Goal: Transaction & Acquisition: Book appointment/travel/reservation

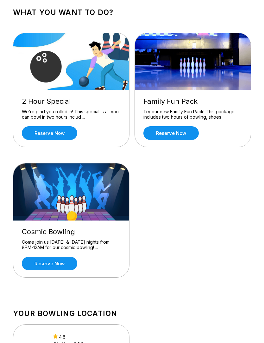
scroll to position [38, 0]
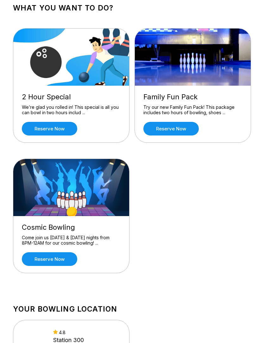
click at [185, 129] on link "Reserve now" at bounding box center [171, 129] width 55 height 14
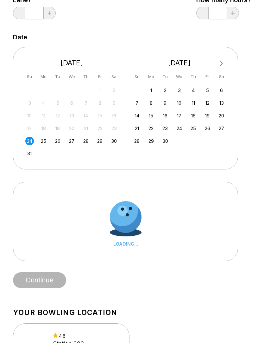
scroll to position [103, 0]
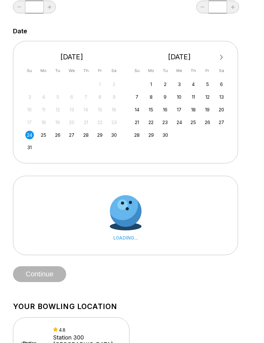
click at [101, 134] on div "29" at bounding box center [100, 135] width 9 height 9
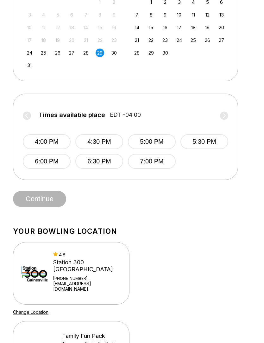
scroll to position [200, 0]
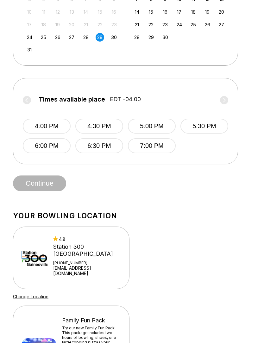
click at [159, 146] on button "7:00 PM" at bounding box center [152, 146] width 48 height 15
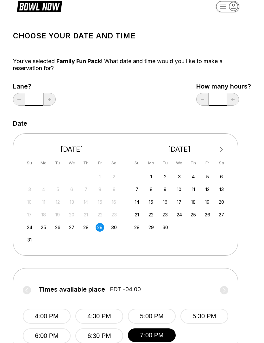
scroll to position [0, 0]
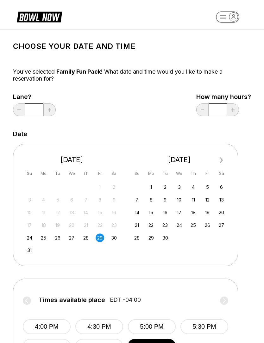
click at [40, 109] on input "*" at bounding box center [34, 109] width 18 height 13
click at [33, 108] on input "*" at bounding box center [34, 109] width 18 height 13
click at [35, 112] on input "*" at bounding box center [34, 109] width 18 height 13
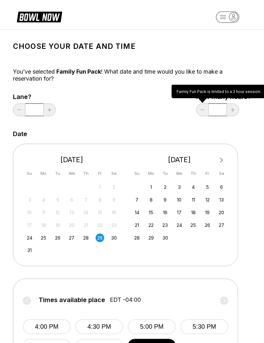
click at [37, 112] on input "*" at bounding box center [34, 109] width 18 height 13
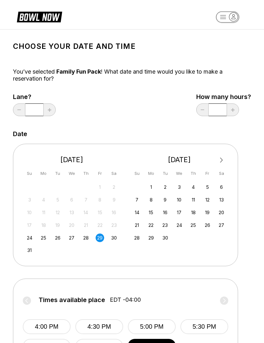
click at [33, 109] on input "*" at bounding box center [34, 109] width 18 height 13
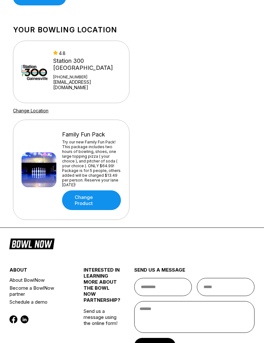
scroll to position [406, 0]
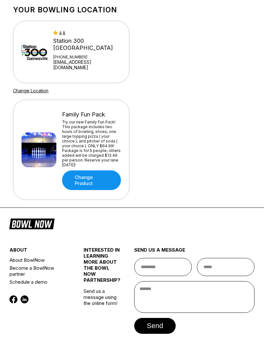
click at [105, 176] on link "Change Product" at bounding box center [91, 181] width 59 height 20
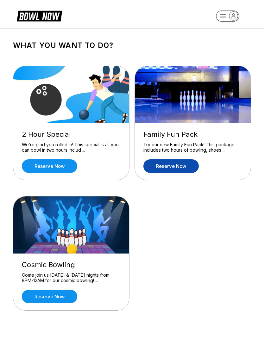
scroll to position [19, 0]
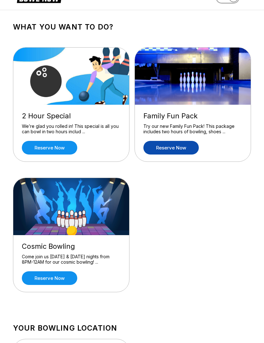
click at [64, 146] on link "Reserve now" at bounding box center [49, 148] width 55 height 14
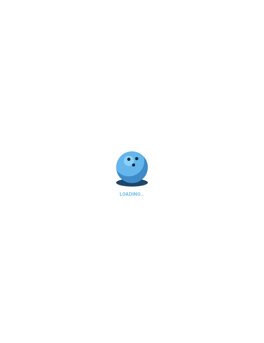
scroll to position [0, 0]
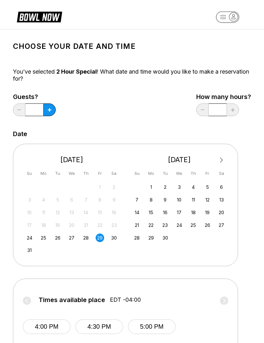
click at [53, 112] on button at bounding box center [49, 109] width 12 height 13
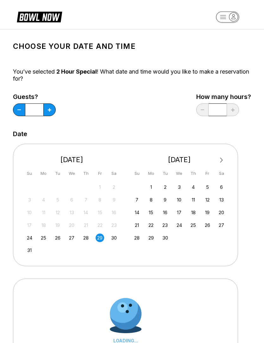
click at [55, 112] on button at bounding box center [49, 109] width 12 height 13
click at [53, 109] on button at bounding box center [49, 109] width 12 height 13
click at [52, 110] on button at bounding box center [49, 109] width 12 height 13
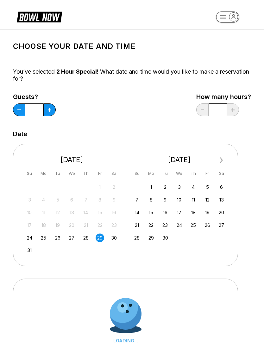
click at [52, 110] on button at bounding box center [49, 109] width 12 height 13
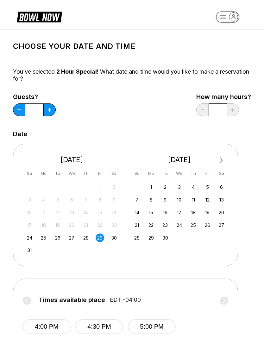
click at [51, 111] on icon at bounding box center [49, 109] width 3 height 3
click at [102, 239] on div "29" at bounding box center [100, 237] width 9 height 9
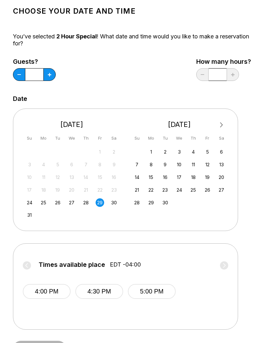
scroll to position [34, 0]
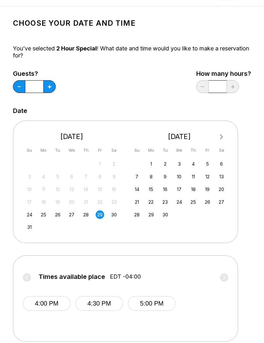
click at [18, 86] on button at bounding box center [19, 87] width 12 height 13
type input "**"
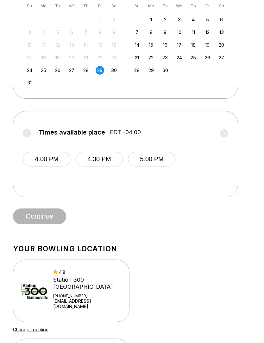
scroll to position [168, 0]
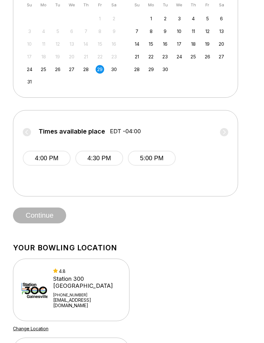
click at [158, 158] on button "5:00 PM" at bounding box center [152, 158] width 48 height 15
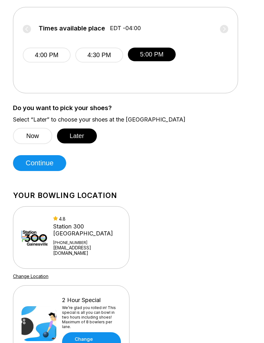
scroll to position [272, 0]
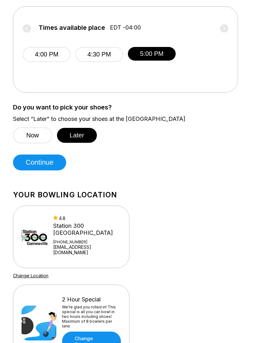
click at [82, 134] on button "Later" at bounding box center [77, 135] width 40 height 15
click at [49, 163] on button "Continue" at bounding box center [39, 163] width 53 height 16
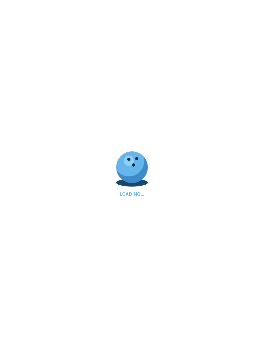
scroll to position [0, 0]
select select "**"
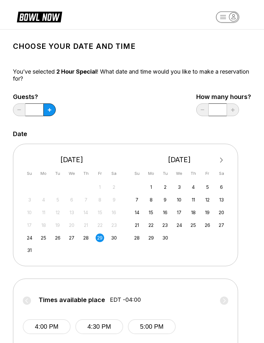
click at [50, 111] on icon at bounding box center [49, 109] width 3 height 3
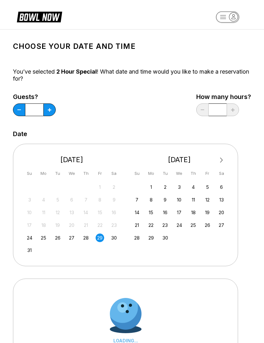
click at [50, 111] on icon at bounding box center [49, 109] width 3 height 3
click at [53, 109] on button at bounding box center [49, 109] width 12 height 13
click at [52, 110] on button at bounding box center [49, 109] width 12 height 13
click at [51, 109] on button at bounding box center [49, 109] width 12 height 13
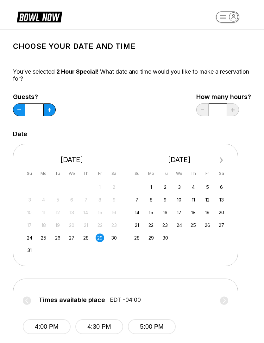
click at [51, 111] on icon at bounding box center [49, 109] width 3 height 3
click at [49, 109] on icon at bounding box center [49, 109] width 3 height 3
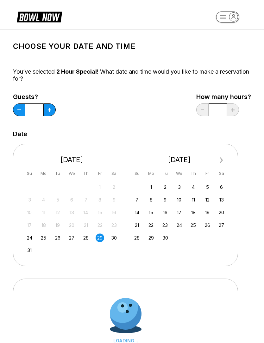
click at [49, 109] on icon at bounding box center [49, 109] width 3 height 3
click at [51, 110] on icon at bounding box center [49, 109] width 3 height 3
click at [52, 110] on button at bounding box center [49, 109] width 12 height 13
type input "**"
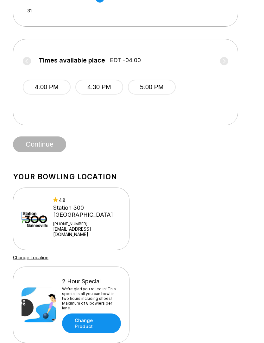
click at [161, 87] on button "5:00 PM" at bounding box center [152, 87] width 48 height 15
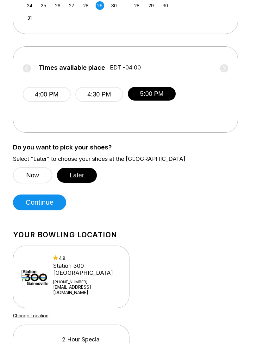
scroll to position [245, 0]
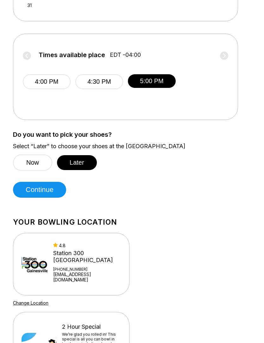
click at [54, 189] on button "Continue" at bounding box center [39, 190] width 53 height 16
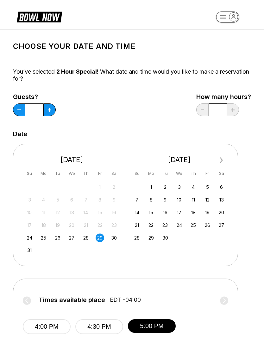
select select "**"
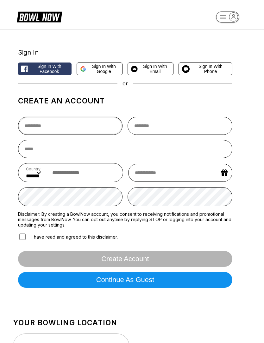
click at [91, 127] on input "text" at bounding box center [70, 126] width 105 height 18
type input "*******"
click at [187, 127] on input "text" at bounding box center [180, 126] width 105 height 18
type input "*****"
click at [99, 149] on input "email" at bounding box center [125, 149] width 215 height 18
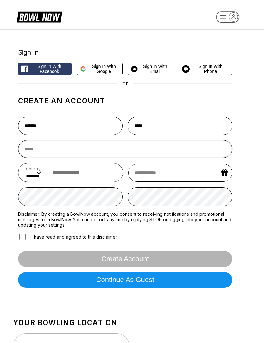
type input "**********"
click at [78, 172] on input "tel" at bounding box center [82, 173] width 66 height 12
type input "**********"
click at [182, 173] on input "text" at bounding box center [180, 173] width 104 height 18
select select "*"
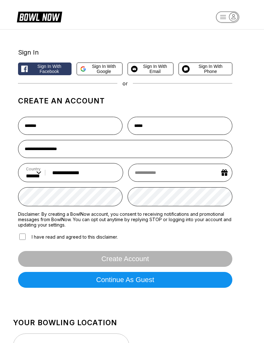
select select "****"
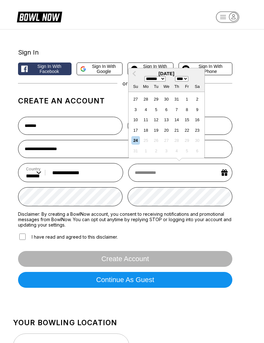
click at [165, 81] on select "******* ******** ***** ***** *** **** **** ****** ********* ******* ******** **…" at bounding box center [155, 78] width 21 height 5
select select "*"
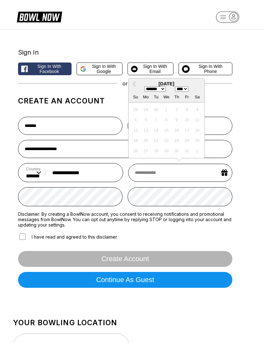
click at [189, 92] on select "**** **** **** **** **** **** **** **** **** **** **** **** **** **** **** ****…" at bounding box center [181, 88] width 13 height 5
select select "****"
click at [177, 133] on div "16" at bounding box center [177, 130] width 9 height 9
type input "**********"
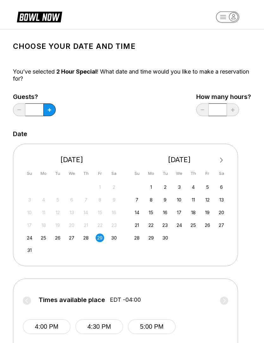
click at [52, 109] on button at bounding box center [49, 109] width 12 height 13
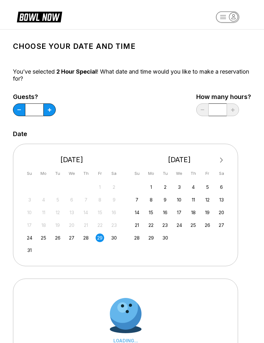
click at [51, 107] on button at bounding box center [49, 109] width 12 height 13
click at [51, 109] on icon at bounding box center [49, 109] width 3 height 3
click at [50, 109] on icon at bounding box center [49, 109] width 3 height 3
click at [52, 109] on button at bounding box center [49, 109] width 12 height 13
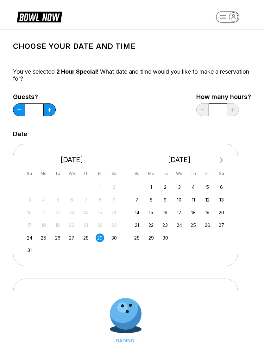
click at [51, 109] on button at bounding box center [49, 109] width 12 height 13
click at [52, 109] on button at bounding box center [49, 109] width 12 height 13
click at [53, 110] on button at bounding box center [49, 109] width 12 height 13
type input "**"
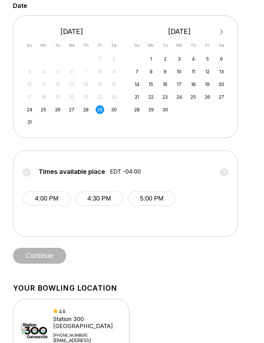
scroll to position [129, 0]
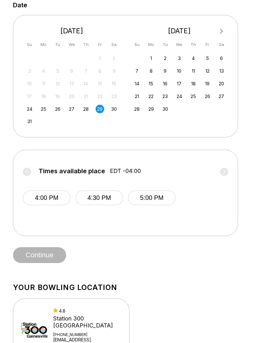
click at [152, 193] on button "5:00 PM" at bounding box center [152, 197] width 48 height 15
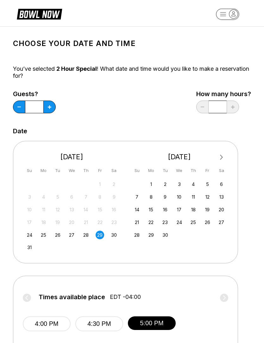
scroll to position [0, 0]
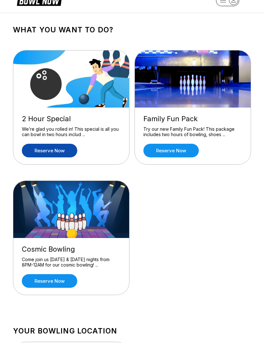
click at [61, 149] on link "Reserve now" at bounding box center [49, 151] width 55 height 14
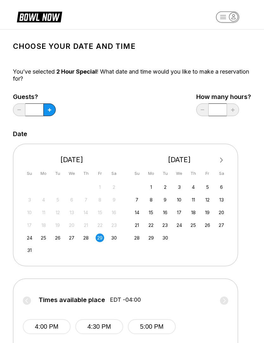
click at [51, 107] on button at bounding box center [49, 109] width 12 height 13
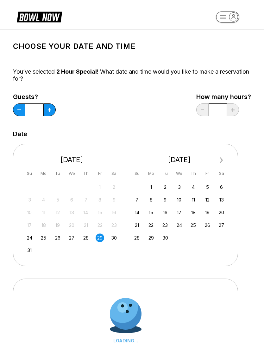
click at [51, 107] on button at bounding box center [49, 109] width 12 height 13
click at [50, 110] on icon at bounding box center [49, 109] width 3 height 3
click at [52, 107] on button at bounding box center [49, 109] width 12 height 13
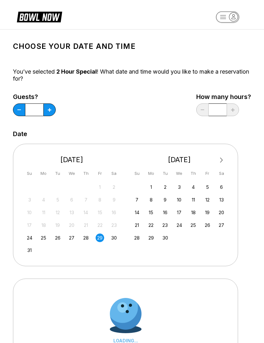
click at [52, 107] on button at bounding box center [49, 109] width 12 height 13
click at [53, 107] on button at bounding box center [49, 109] width 12 height 13
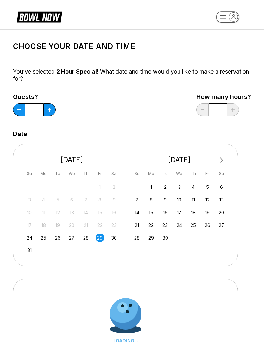
type input "**"
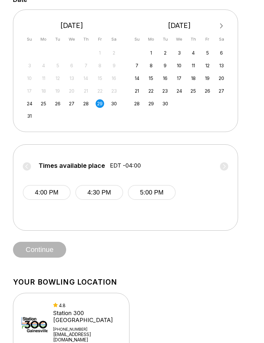
scroll to position [134, 0]
click at [162, 191] on button "5:00 PM" at bounding box center [152, 192] width 48 height 15
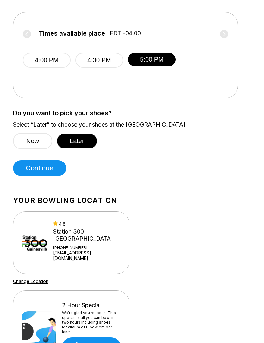
scroll to position [266, 0]
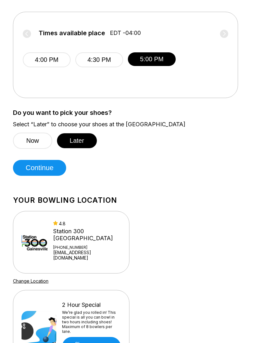
click at [55, 171] on button "Continue" at bounding box center [39, 168] width 53 height 16
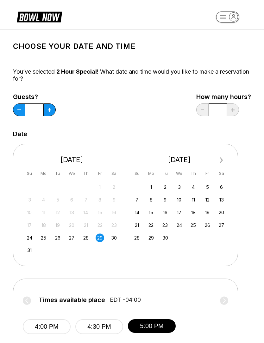
select select "**"
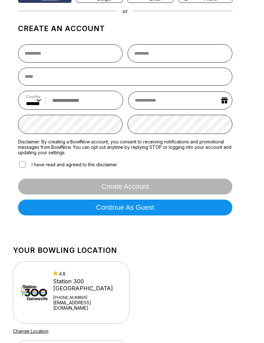
click at [165, 212] on button "Continue as guest" at bounding box center [125, 208] width 215 height 16
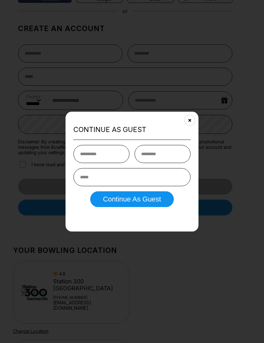
scroll to position [72, 0]
type input "*******"
click at [164, 161] on input "text" at bounding box center [163, 154] width 56 height 18
type input "*****"
click at [137, 184] on input "email" at bounding box center [132, 177] width 117 height 18
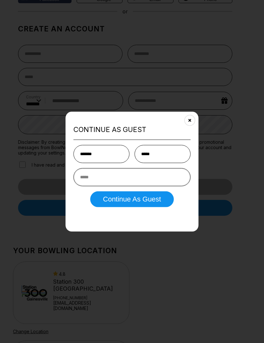
type input "**********"
click at [142, 207] on button "Continue as Guest" at bounding box center [131, 199] width 83 height 16
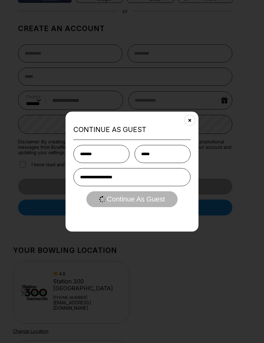
scroll to position [0, 0]
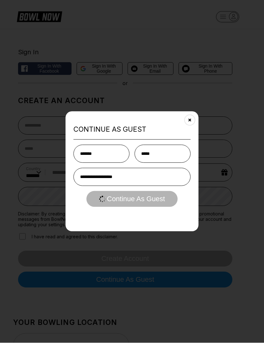
select select "**"
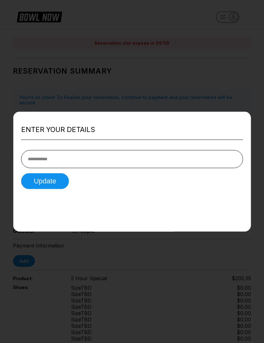
click at [164, 153] on input "tel" at bounding box center [132, 159] width 222 height 18
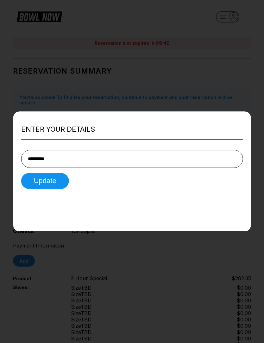
type input "**********"
click at [58, 178] on button "Update" at bounding box center [45, 181] width 48 height 16
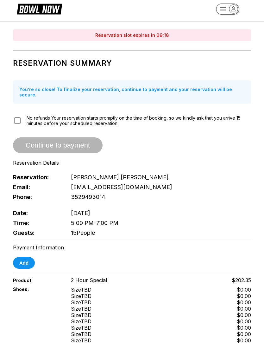
scroll to position [8, 0]
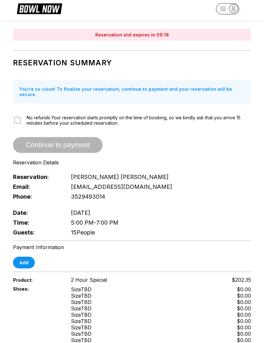
click at [52, 6] on icon at bounding box center [44, 8] width 16 height 7
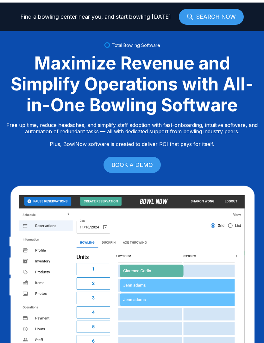
scroll to position [0, 0]
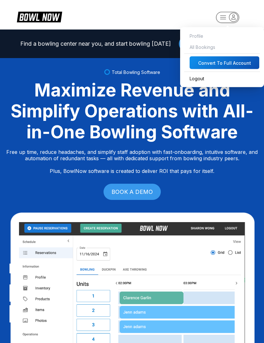
click at [208, 44] on span "All Bookings" at bounding box center [223, 47] width 78 height 11
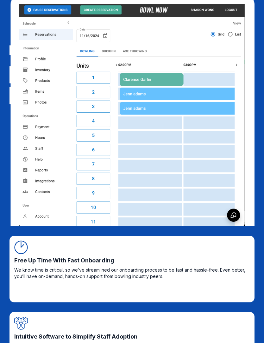
scroll to position [204, 0]
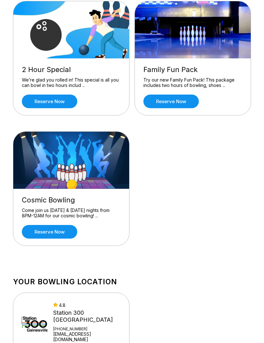
click at [60, 231] on link "Reserve now" at bounding box center [49, 232] width 55 height 14
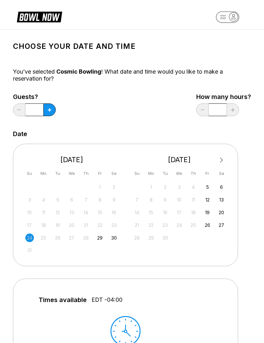
click at [55, 109] on button at bounding box center [49, 109] width 12 height 13
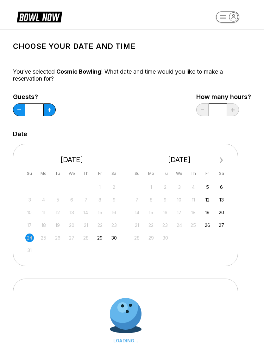
click at [55, 108] on button at bounding box center [49, 109] width 12 height 13
click at [54, 110] on button at bounding box center [49, 109] width 12 height 13
click at [54, 109] on button at bounding box center [49, 109] width 12 height 13
click at [51, 109] on button at bounding box center [49, 109] width 12 height 13
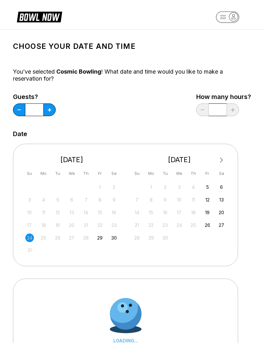
click at [52, 109] on button at bounding box center [49, 109] width 12 height 13
click at [52, 107] on button at bounding box center [49, 109] width 12 height 13
click at [51, 108] on button at bounding box center [49, 109] width 12 height 13
click at [52, 106] on button at bounding box center [49, 109] width 12 height 13
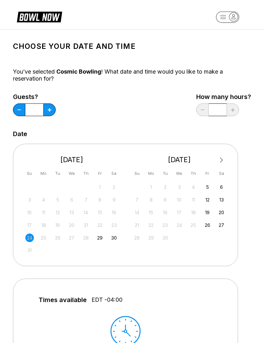
click at [50, 111] on icon at bounding box center [49, 109] width 3 height 3
type input "**"
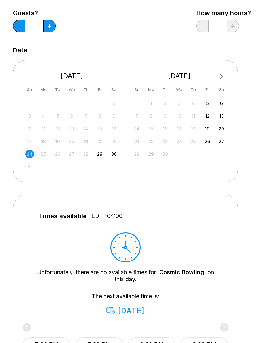
click at [102, 154] on div "29" at bounding box center [100, 154] width 9 height 9
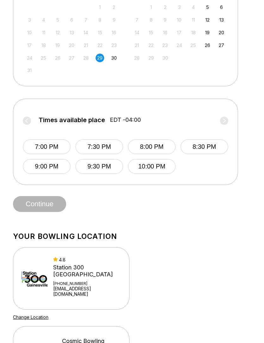
scroll to position [179, 0]
click at [57, 149] on button "7:00 PM" at bounding box center [47, 146] width 48 height 15
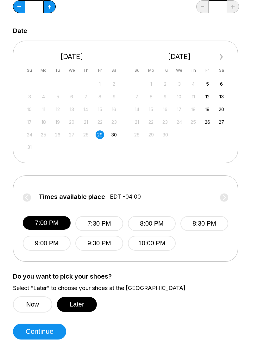
scroll to position [0, 0]
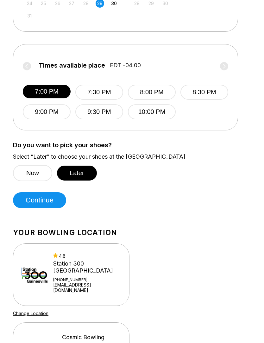
click at [55, 200] on button "Continue" at bounding box center [39, 200] width 53 height 16
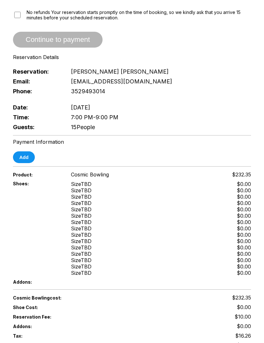
scroll to position [113, 0]
click at [24, 157] on button "Add" at bounding box center [24, 157] width 22 height 12
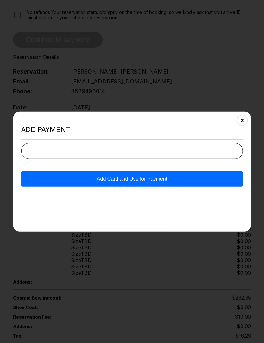
click at [244, 118] on icon "Close" at bounding box center [242, 120] width 5 height 5
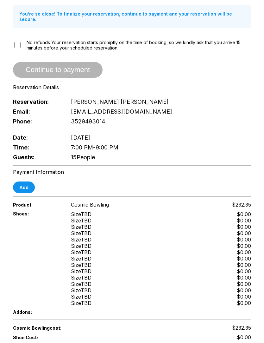
scroll to position [0, 0]
